Goal: Information Seeking & Learning: Get advice/opinions

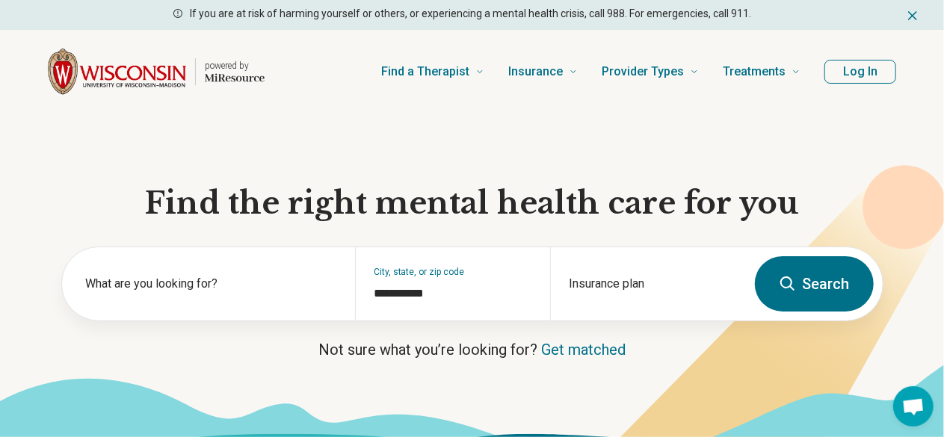
click at [778, 283] on button "Search" at bounding box center [814, 283] width 119 height 55
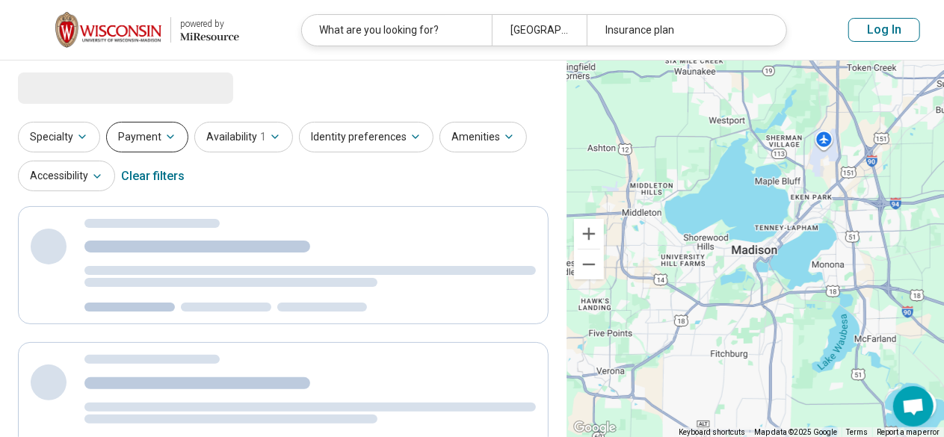
select select "***"
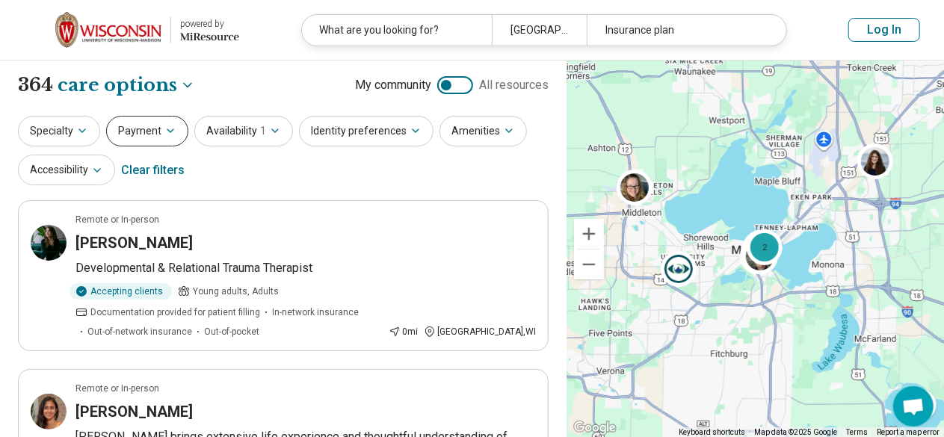
click at [160, 136] on button "Payment" at bounding box center [147, 131] width 82 height 31
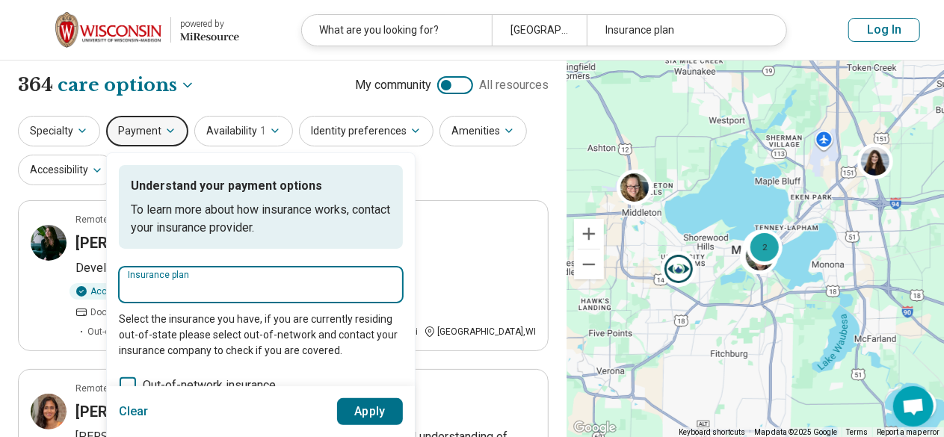
click at [236, 283] on input "Insurance plan" at bounding box center [261, 289] width 266 height 18
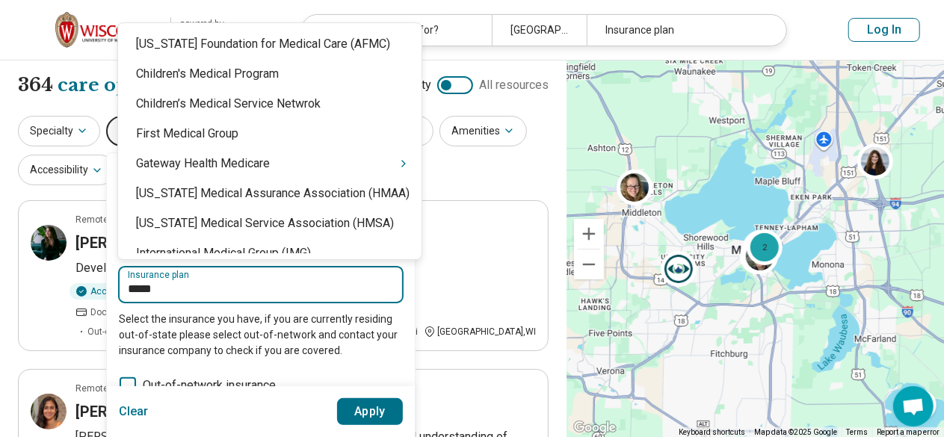
type input "******"
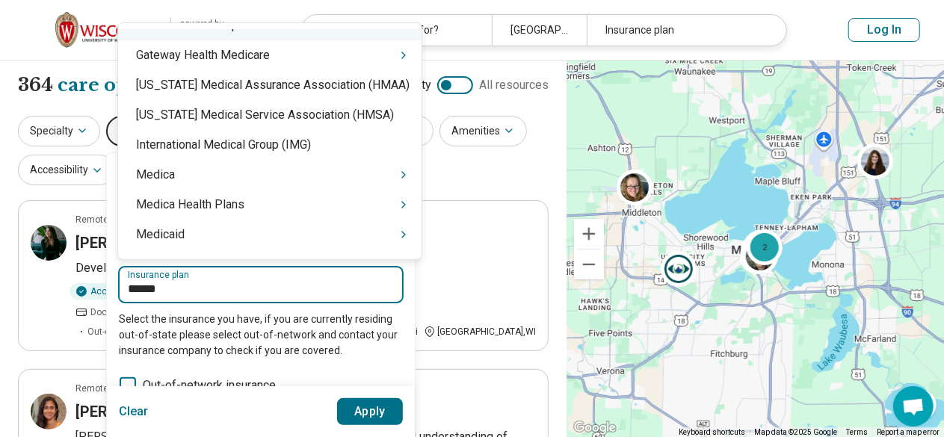
scroll to position [111, 0]
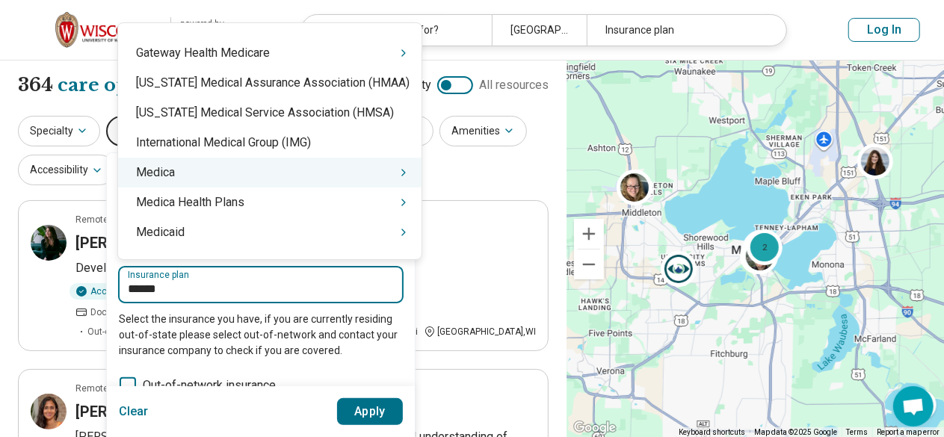
click at [340, 170] on div "Medica" at bounding box center [270, 173] width 304 height 30
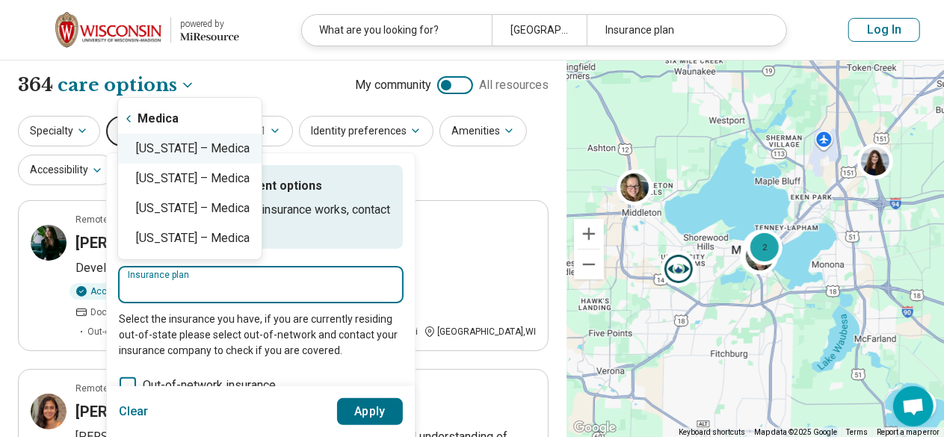
click at [230, 147] on div "Wisconsin – Medica" at bounding box center [190, 149] width 144 height 30
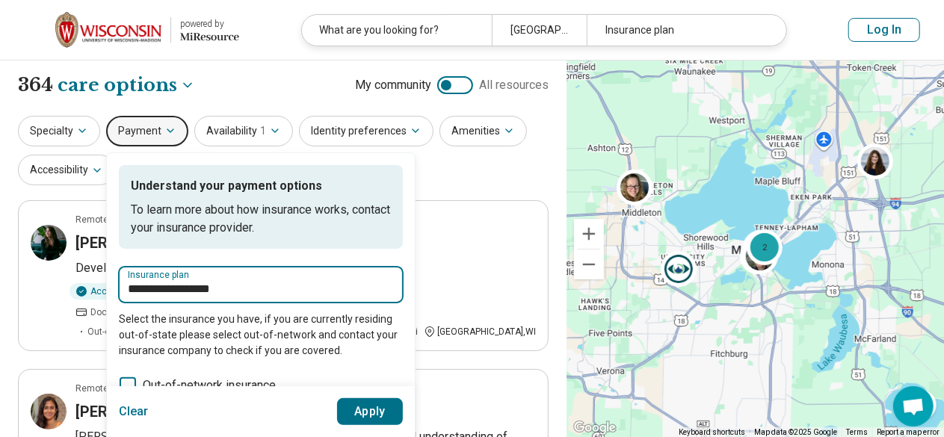
type input "**********"
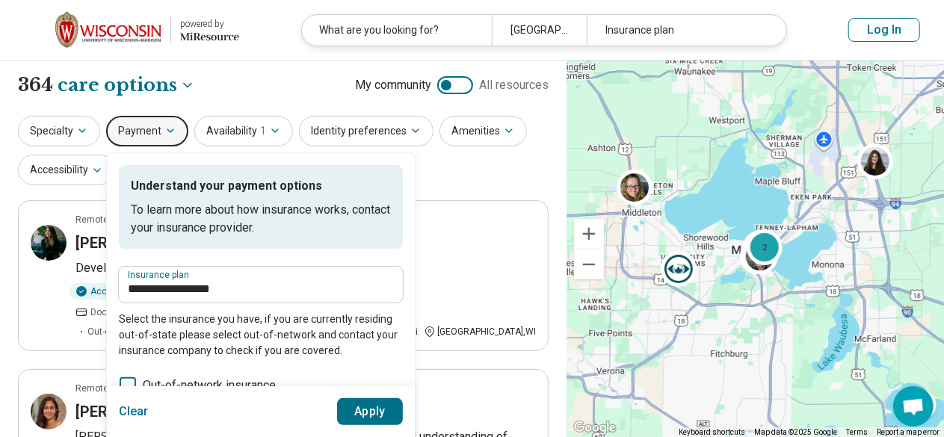
click at [370, 413] on button "Apply" at bounding box center [370, 412] width 67 height 27
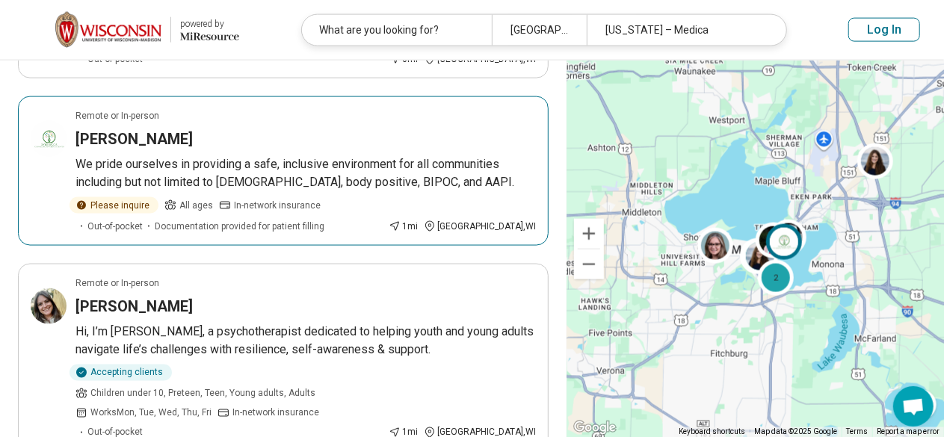
scroll to position [1059, 0]
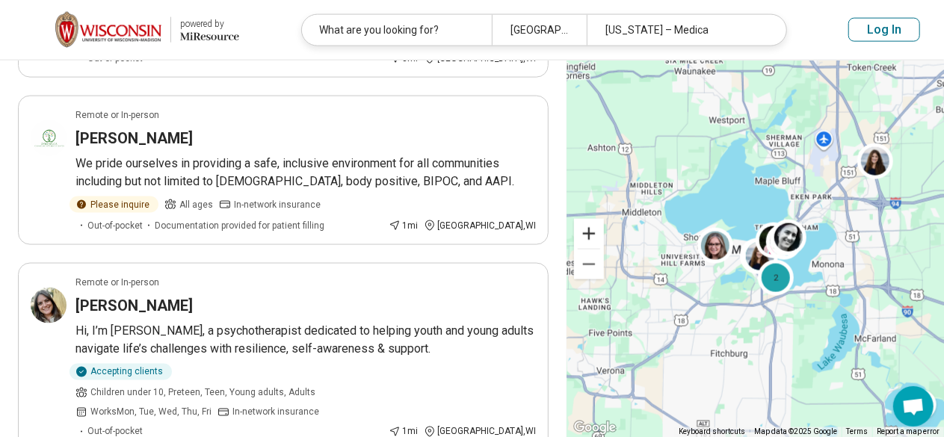
click at [591, 231] on button "Zoom in" at bounding box center [589, 234] width 30 height 30
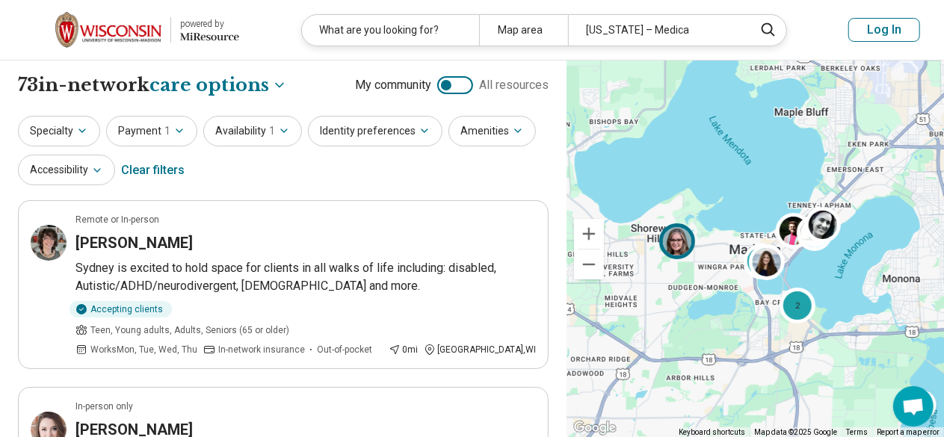
click at [688, 244] on img at bounding box center [678, 242] width 36 height 36
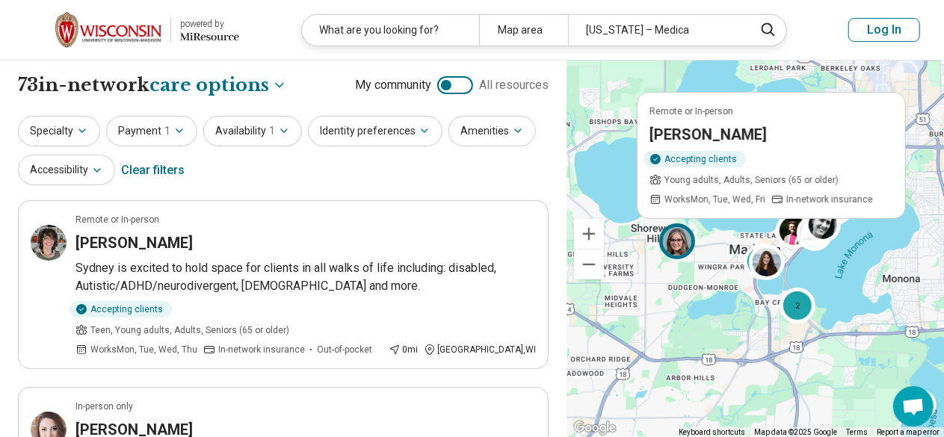
click at [730, 135] on h3 "Katherine McLeod" at bounding box center [709, 134] width 117 height 21
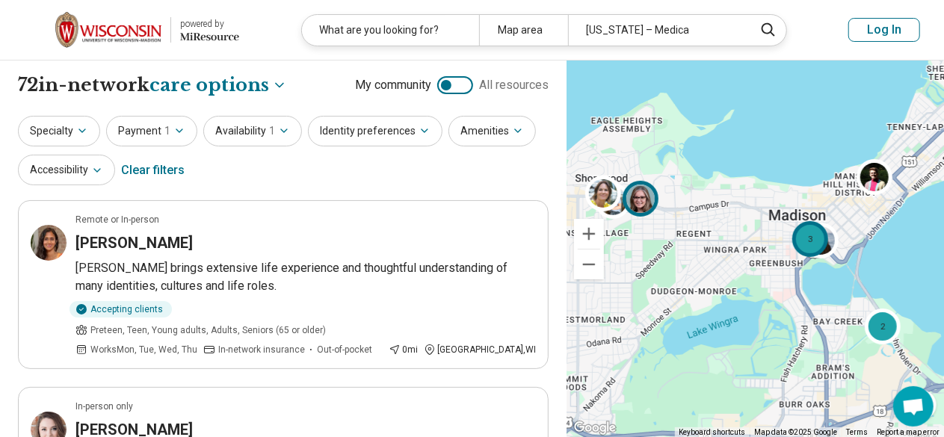
click at [799, 246] on div "3" at bounding box center [811, 239] width 36 height 36
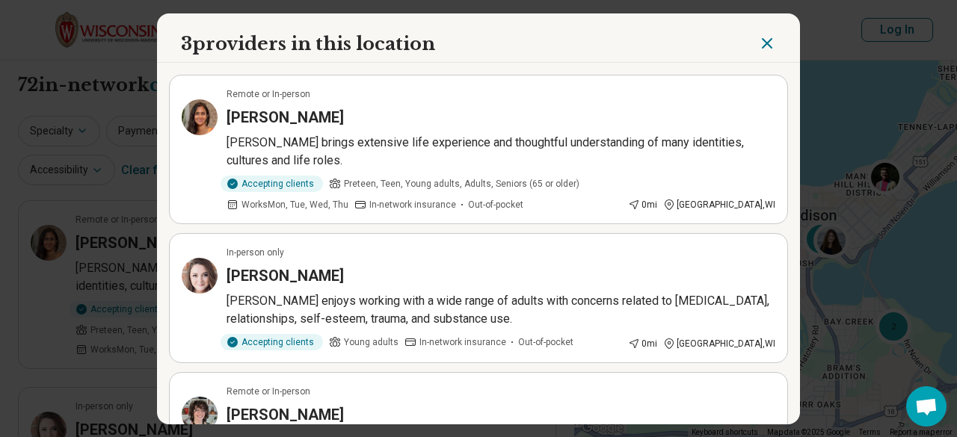
click at [523, 159] on p "Nandita brings extensive life experience and thoughtful understanding of many i…" at bounding box center [501, 152] width 549 height 36
click at [523, 277] on div "Kayla Swanson" at bounding box center [501, 275] width 549 height 21
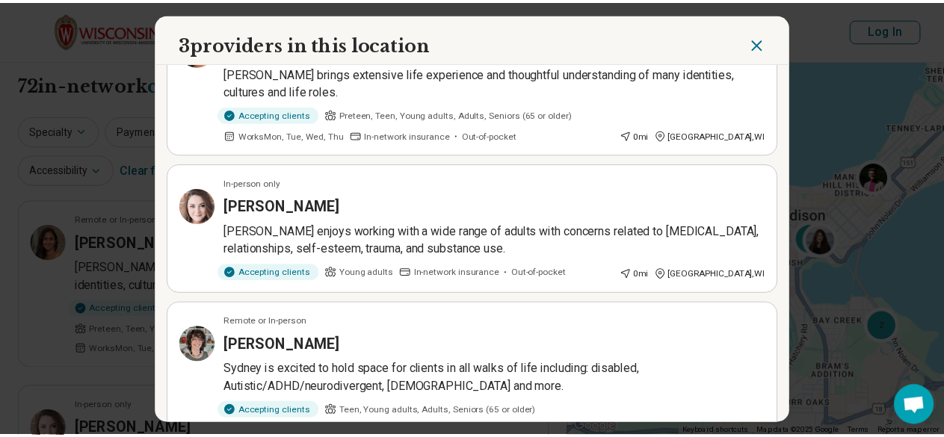
scroll to position [108, 0]
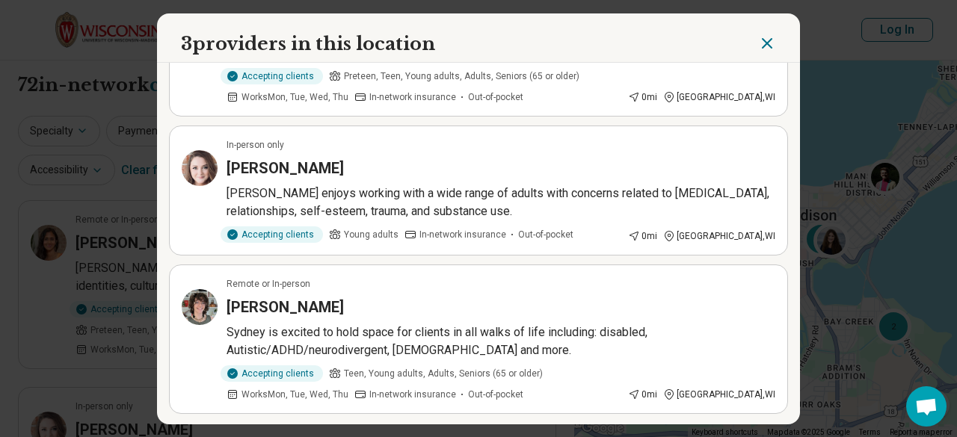
click at [431, 297] on div "[PERSON_NAME]" at bounding box center [501, 307] width 549 height 21
click at [767, 46] on icon "Close" at bounding box center [767, 43] width 18 height 18
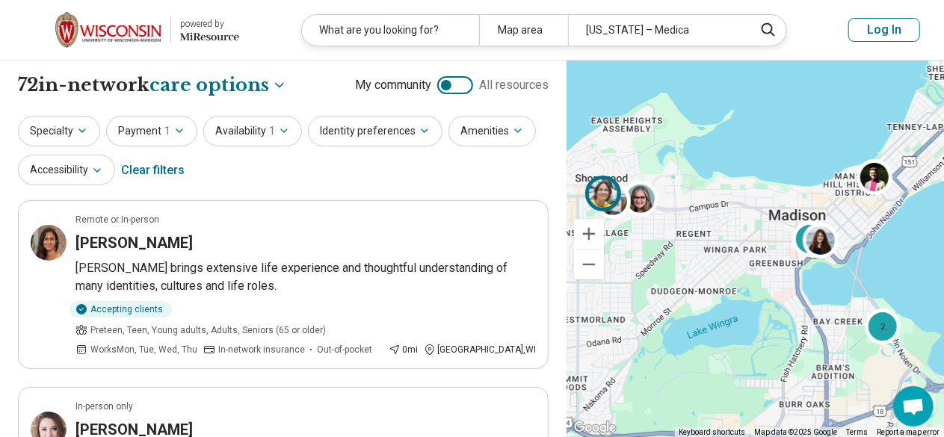
click at [606, 194] on img at bounding box center [603, 193] width 36 height 36
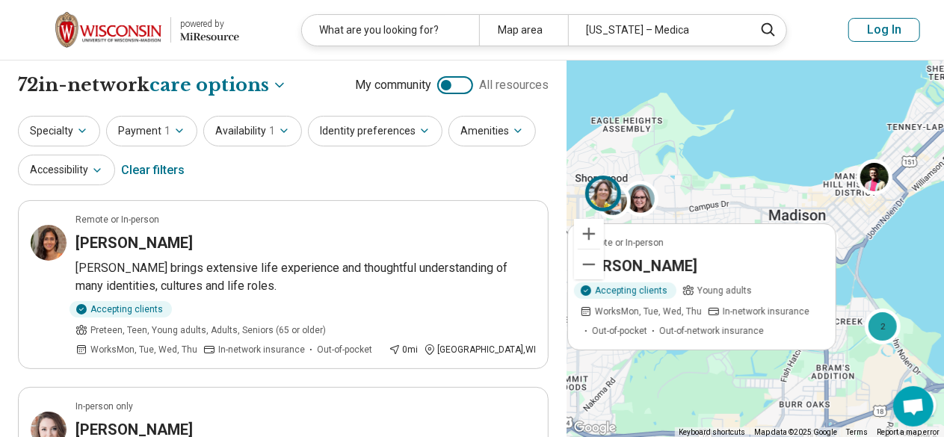
click at [606, 194] on img at bounding box center [603, 193] width 36 height 36
click at [655, 260] on h3 "Jennifer M Warner" at bounding box center [638, 265] width 117 height 21
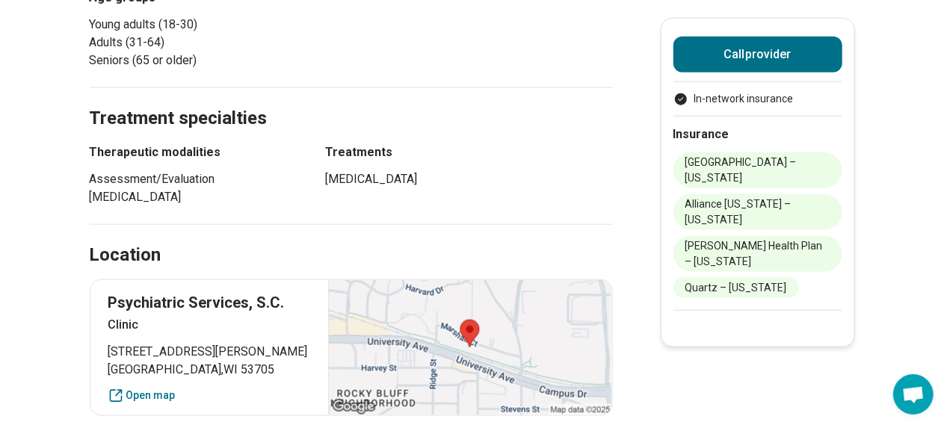
scroll to position [810, 0]
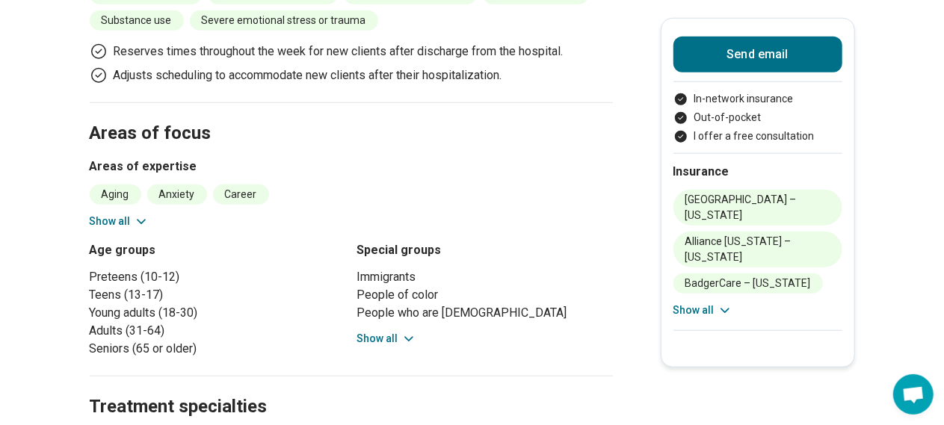
scroll to position [671, 0]
click at [144, 214] on icon at bounding box center [141, 221] width 15 height 15
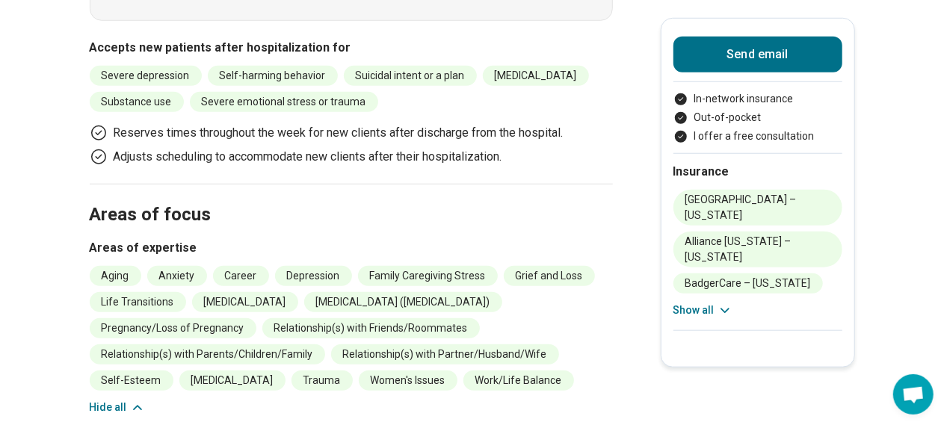
scroll to position [589, 0]
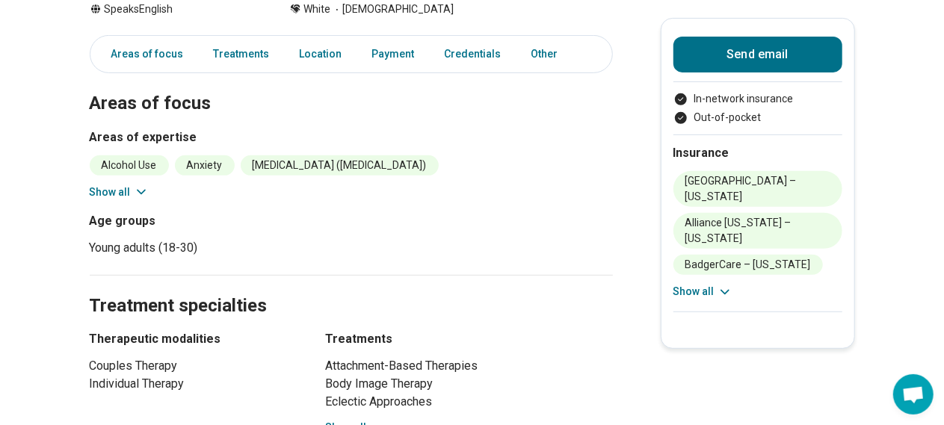
scroll to position [266, 0]
click at [137, 184] on button "Show all" at bounding box center [119, 192] width 59 height 16
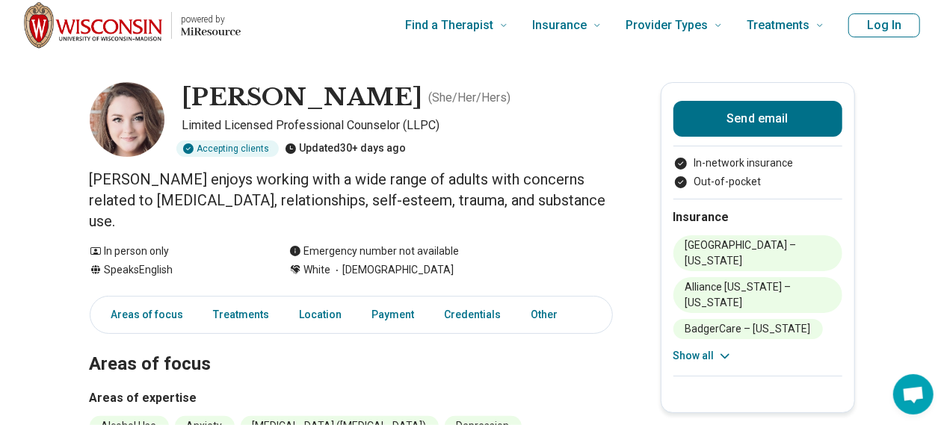
scroll to position [0, 0]
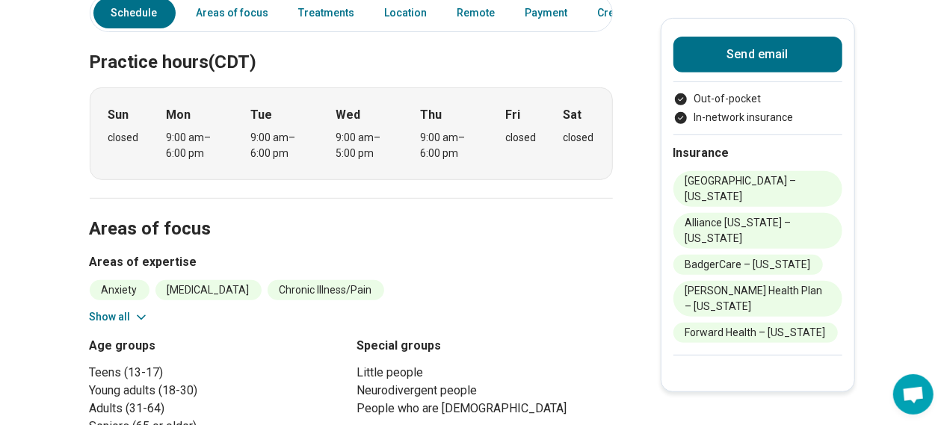
scroll to position [302, 0]
click at [101, 309] on button "Show all" at bounding box center [119, 317] width 59 height 16
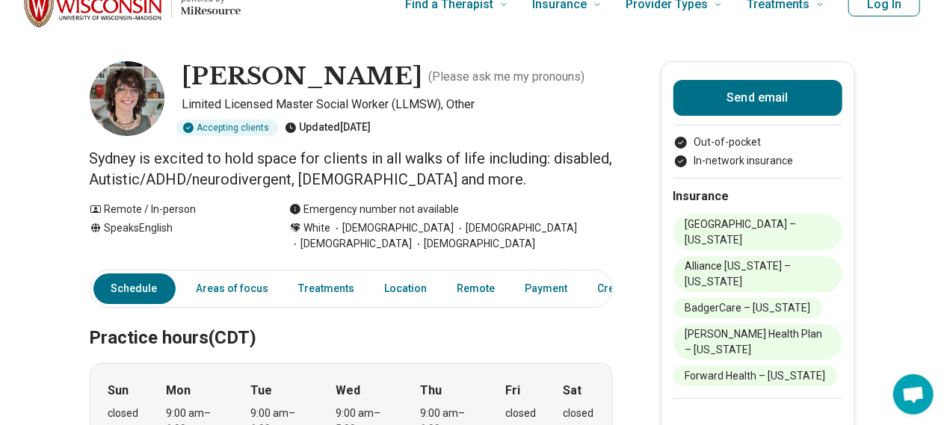
scroll to position [0, 0]
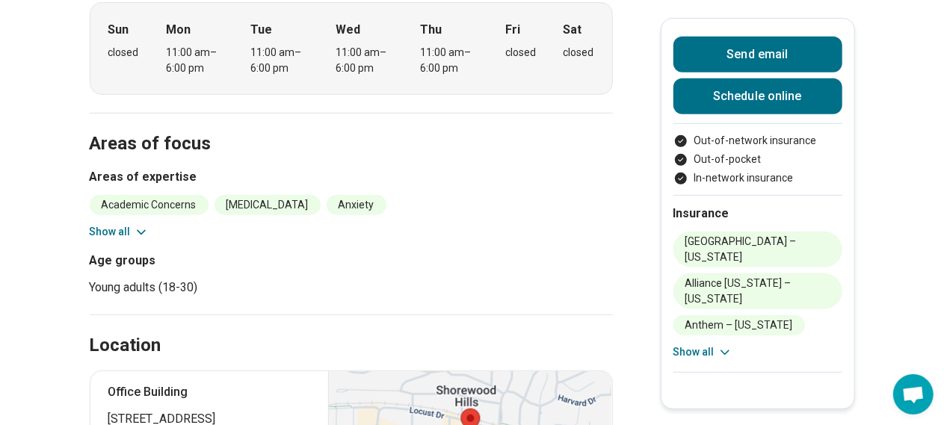
scroll to position [383, 0]
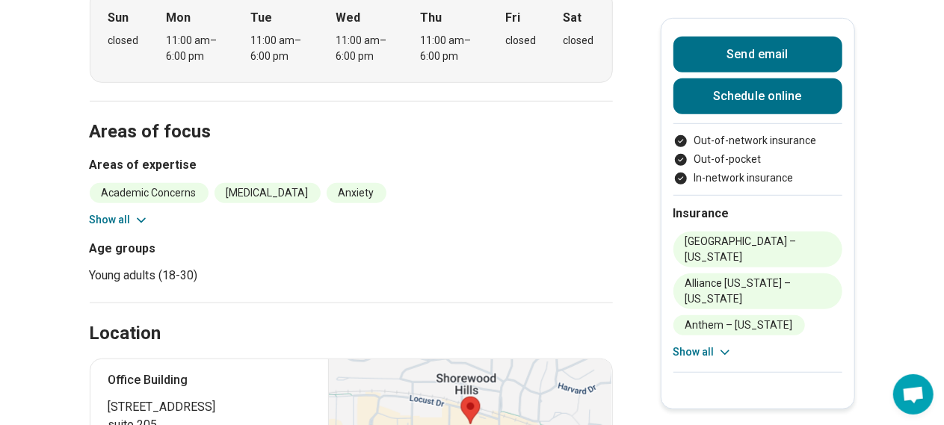
click at [125, 217] on button "Show all" at bounding box center [119, 220] width 59 height 16
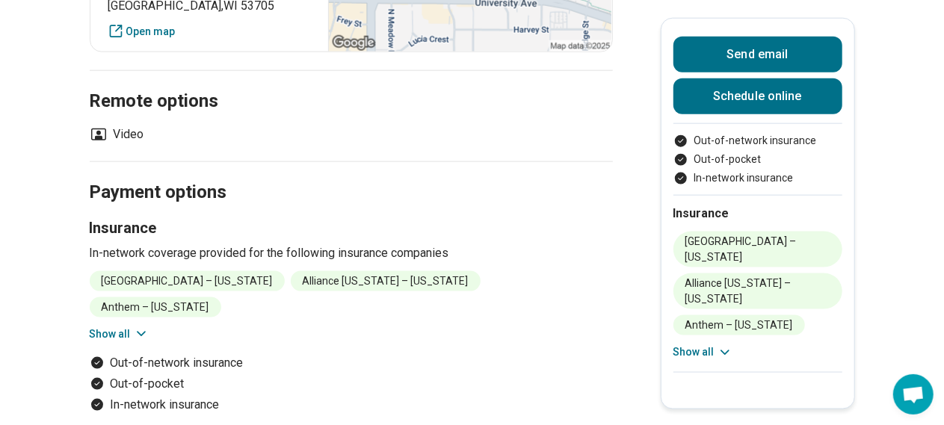
scroll to position [901, 0]
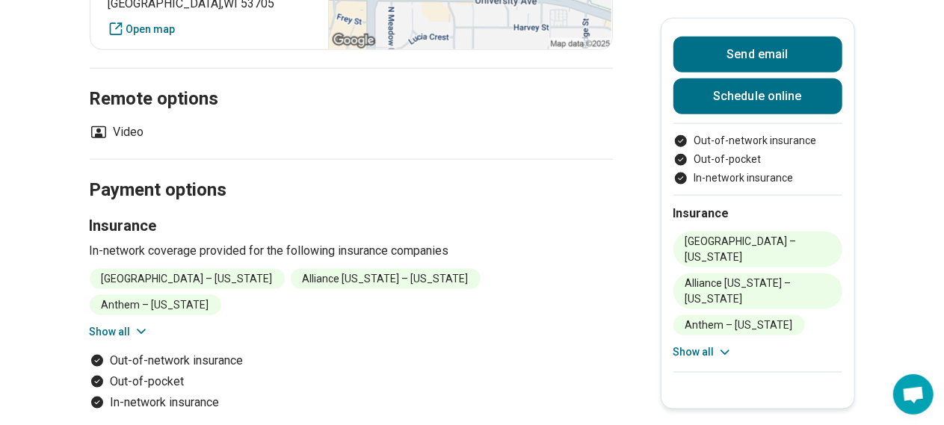
click at [102, 325] on button "Show all" at bounding box center [119, 333] width 59 height 16
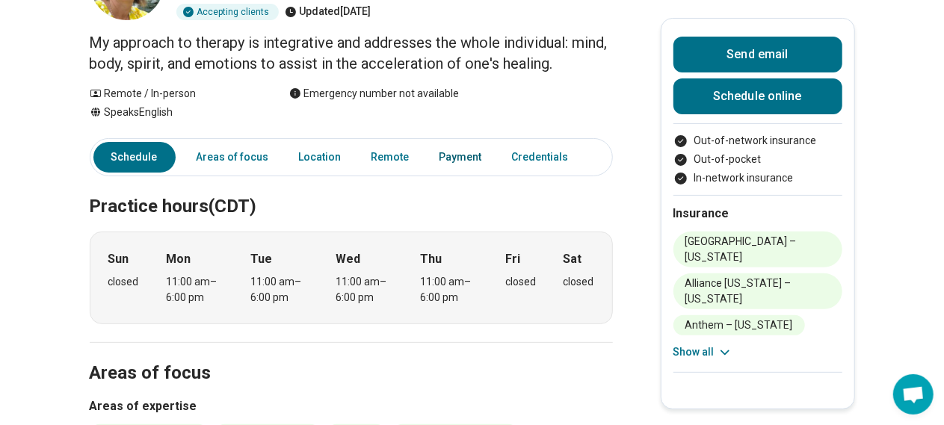
scroll to position [0, 0]
